Goal: Use online tool/utility: Utilize a website feature to perform a specific function

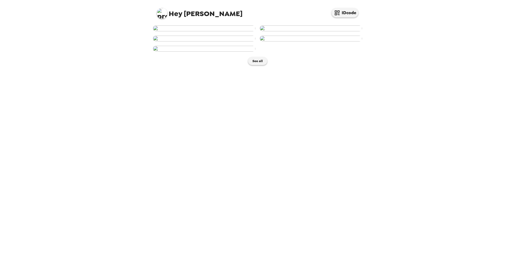
click at [208, 31] on img at bounding box center [204, 28] width 102 height 6
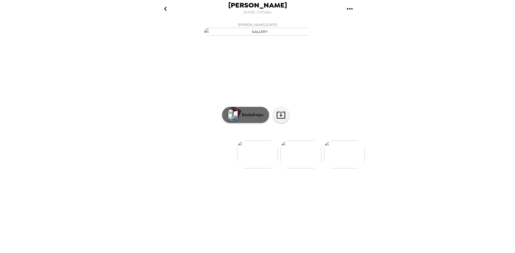
click at [259, 118] on p "Backdrops" at bounding box center [251, 115] width 24 height 6
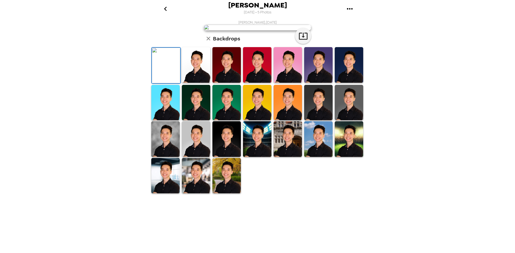
scroll to position [69, 0]
drag, startPoint x: 193, startPoint y: 228, endPoint x: 192, endPoint y: 224, distance: 3.2
click at [192, 194] on img at bounding box center [196, 176] width 28 height 36
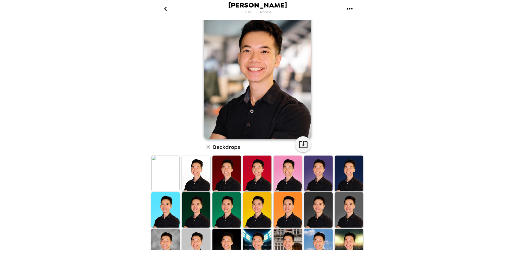
scroll to position [0, 0]
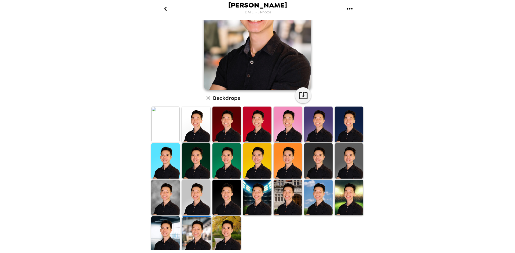
click at [172, 194] on img at bounding box center [165, 235] width 28 height 36
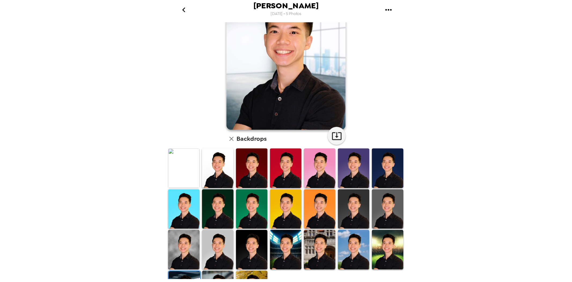
scroll to position [42, 0]
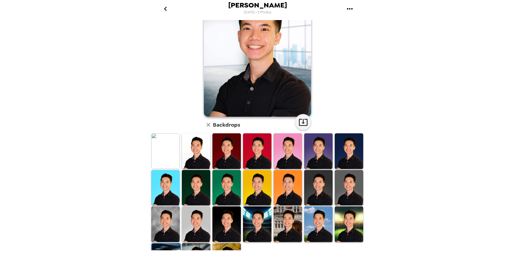
click at [167, 194] on img at bounding box center [165, 225] width 28 height 36
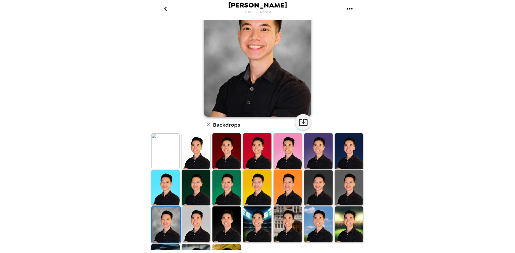
click at [191, 194] on img at bounding box center [196, 225] width 28 height 36
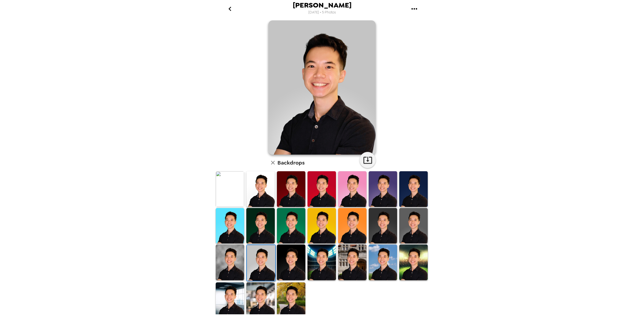
click at [281, 194] on img at bounding box center [291, 262] width 28 height 36
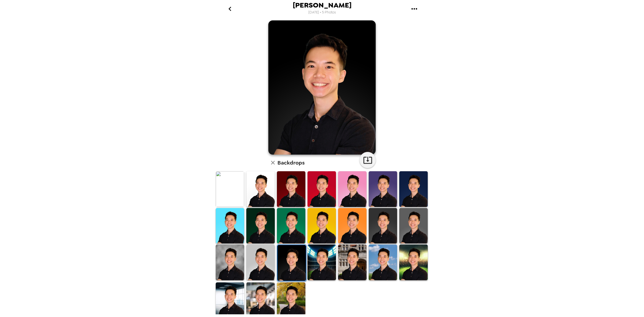
click at [318, 194] on img at bounding box center [321, 262] width 28 height 36
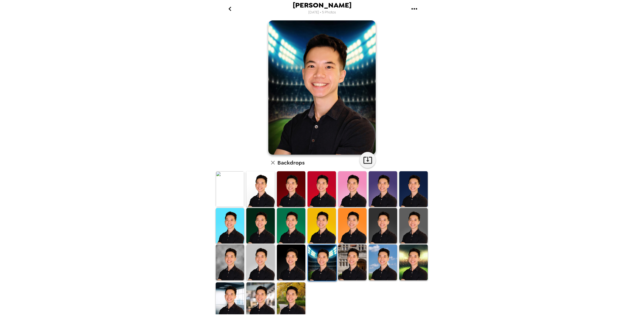
click at [350, 194] on img at bounding box center [352, 262] width 28 height 36
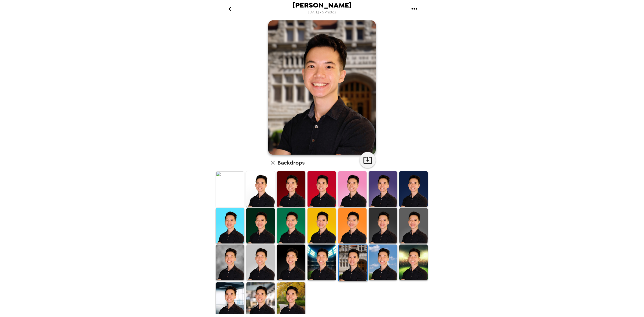
click at [384, 194] on img at bounding box center [382, 262] width 28 height 36
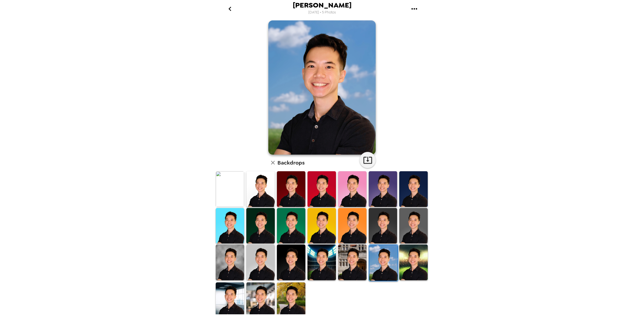
scroll to position [4, 0]
click at [333, 194] on div at bounding box center [321, 263] width 31 height 38
click at [325, 194] on img at bounding box center [321, 262] width 28 height 36
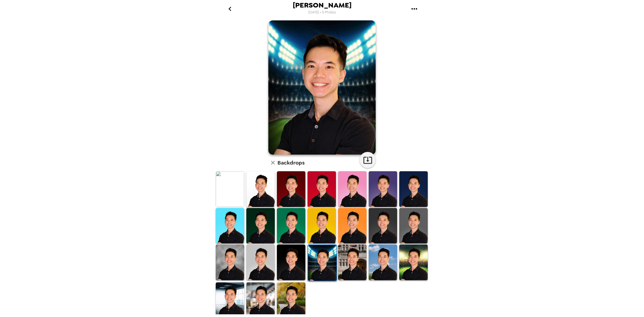
click at [315, 194] on img at bounding box center [321, 226] width 28 height 36
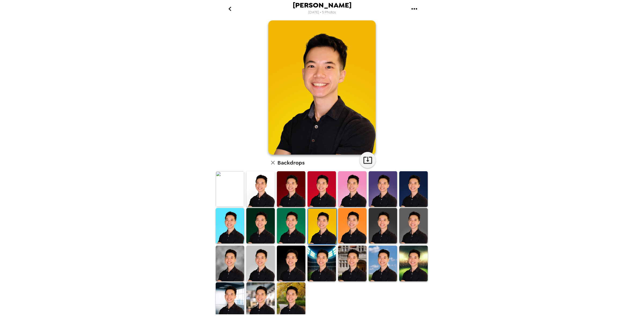
click at [297, 194] on img at bounding box center [291, 226] width 28 height 36
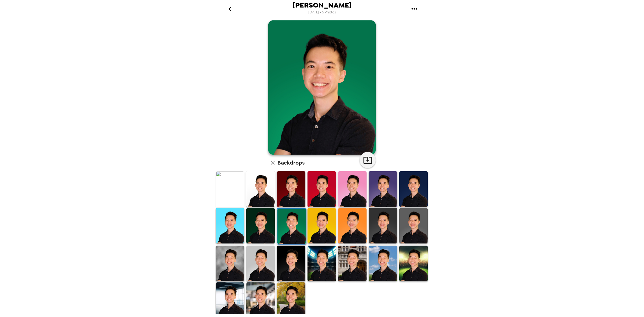
click at [265, 194] on img at bounding box center [260, 226] width 28 height 36
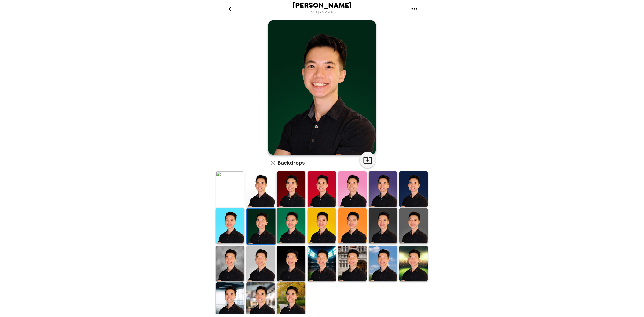
click at [229, 194] on img at bounding box center [230, 226] width 28 height 36
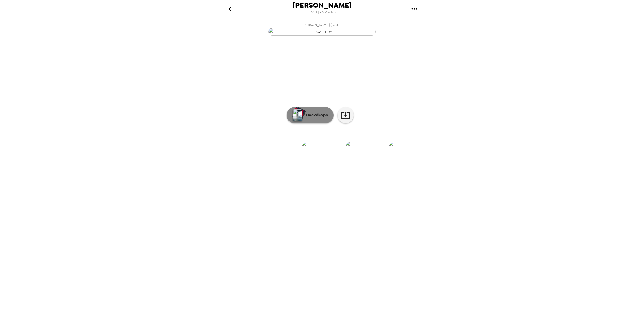
click at [325, 118] on p "Backdrops" at bounding box center [315, 115] width 24 height 6
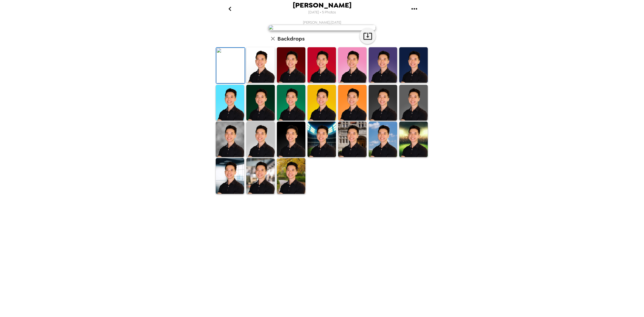
click at [258, 193] on img at bounding box center [260, 175] width 28 height 35
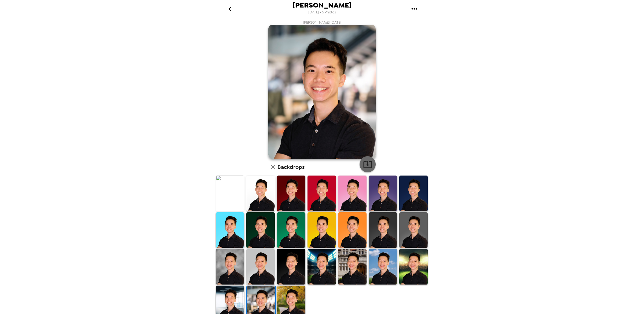
click at [366, 164] on icon "button" at bounding box center [367, 164] width 9 height 9
